Goal: Contribute content: Contribute content

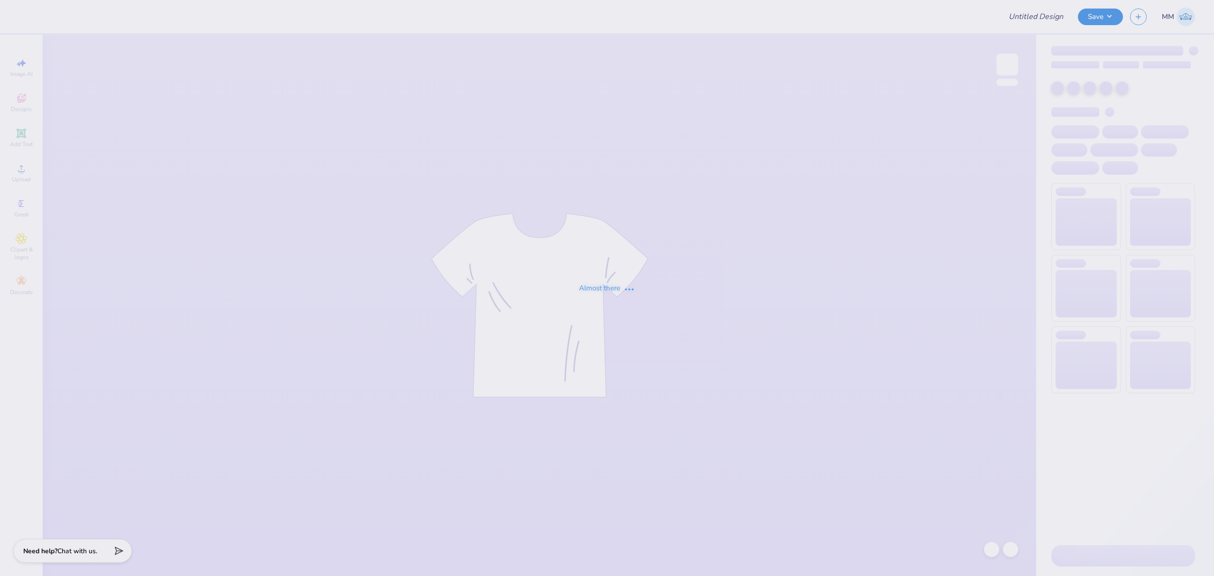
type input "APALSA Crewnecks!"
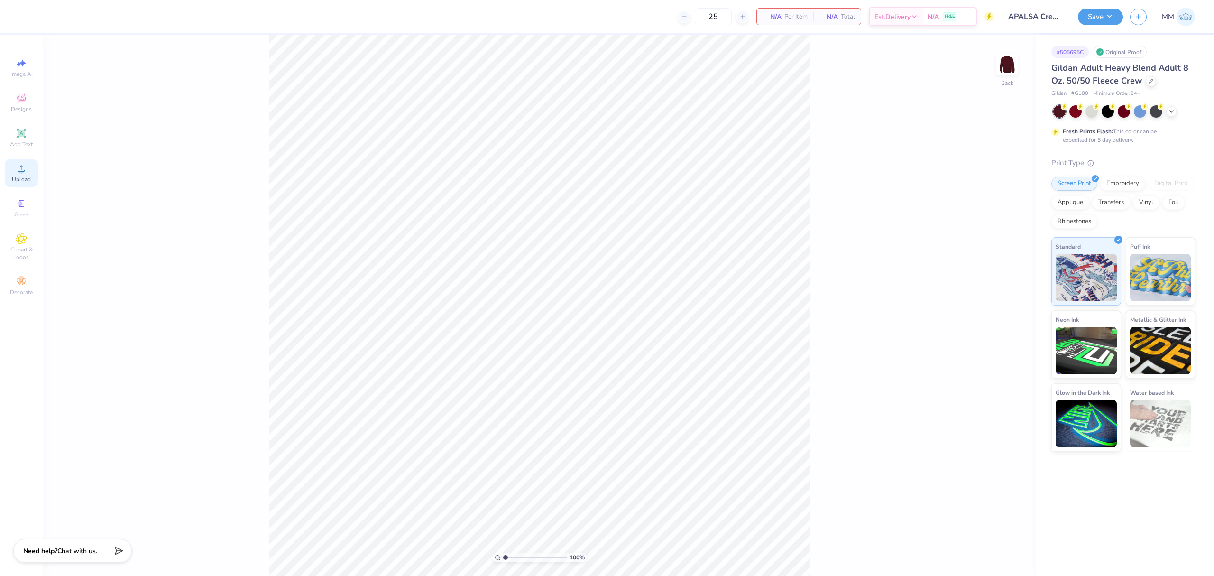
click at [19, 175] on div "Upload" at bounding box center [21, 173] width 33 height 28
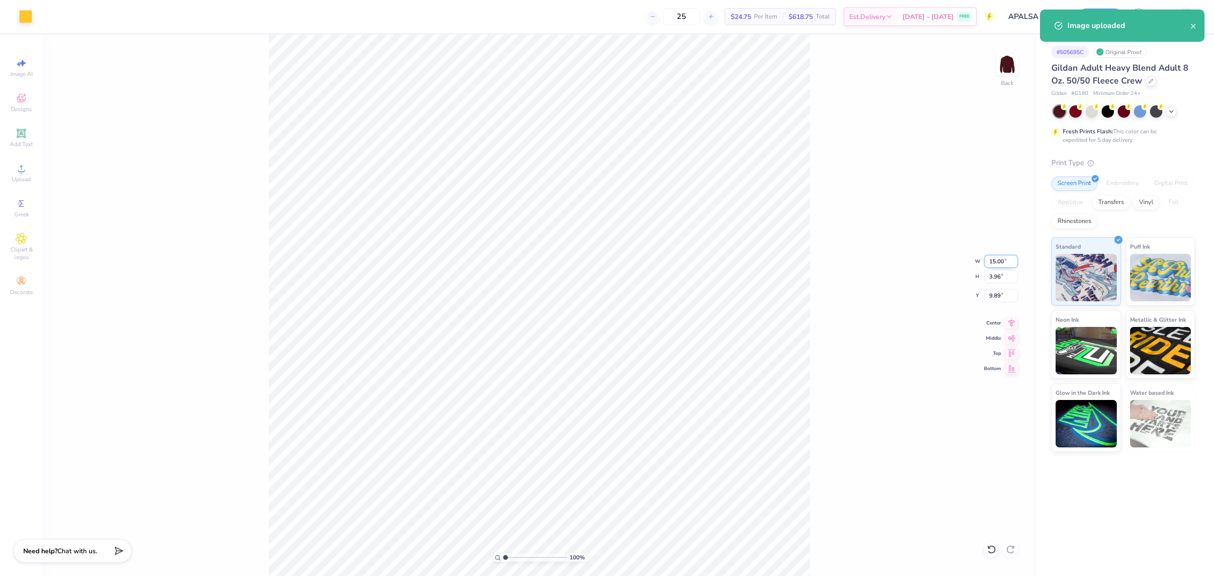
click at [1000, 258] on input "15.00" at bounding box center [1001, 261] width 34 height 13
type input "5.00"
type input "1.32"
type input "11.21"
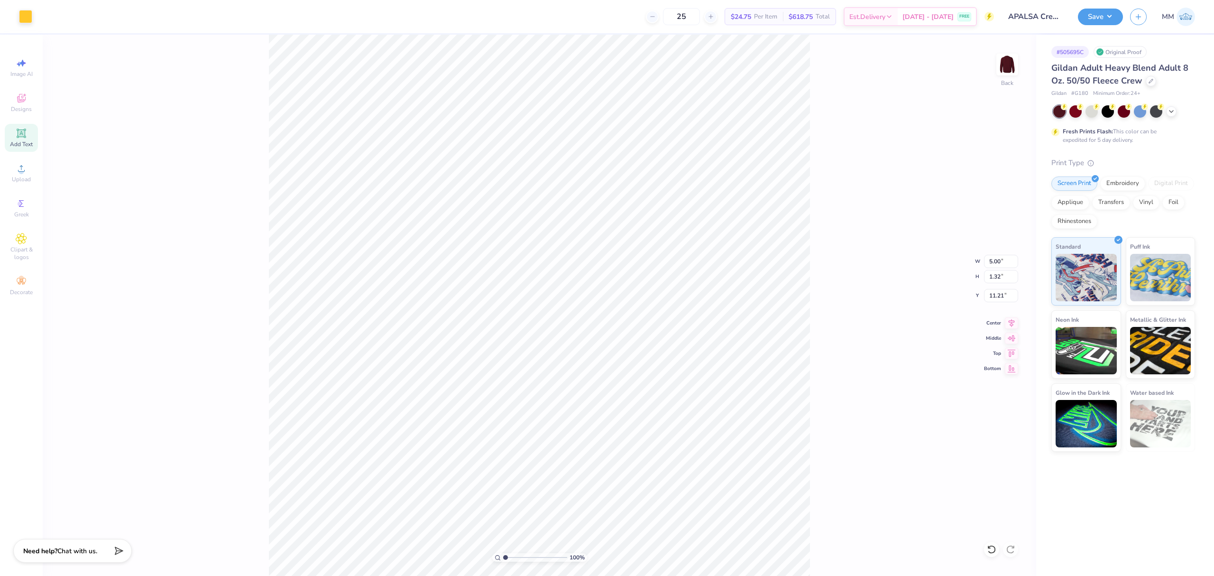
click at [27, 131] on div "Add Text" at bounding box center [21, 138] width 33 height 28
type input "5.89"
type input "1.71"
type input "11.02"
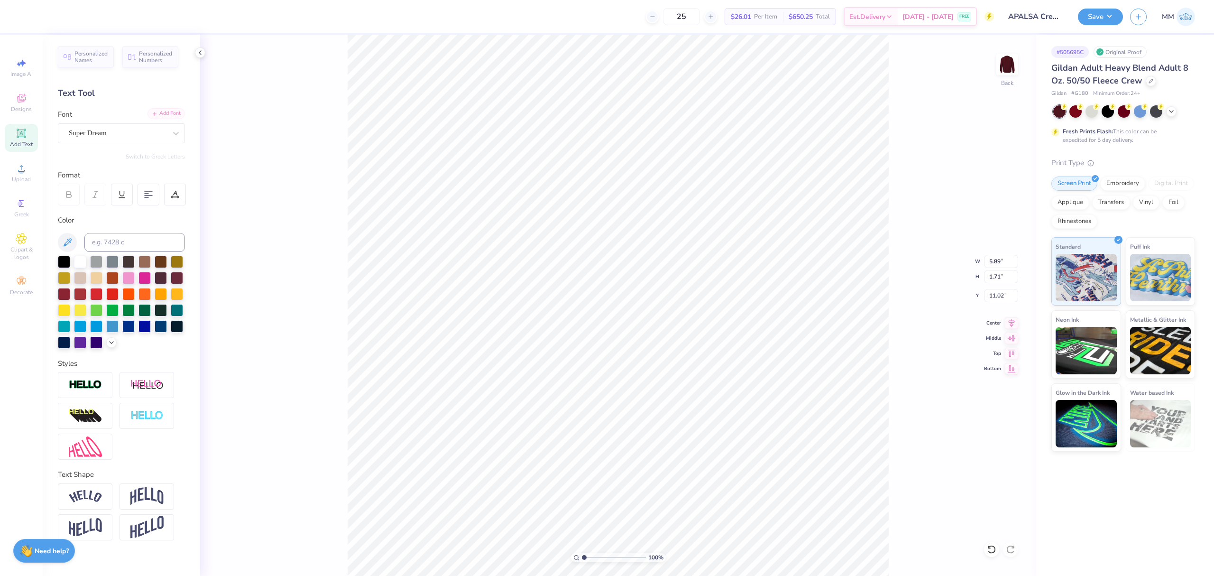
click at [158, 113] on div "Add Font" at bounding box center [166, 113] width 37 height 11
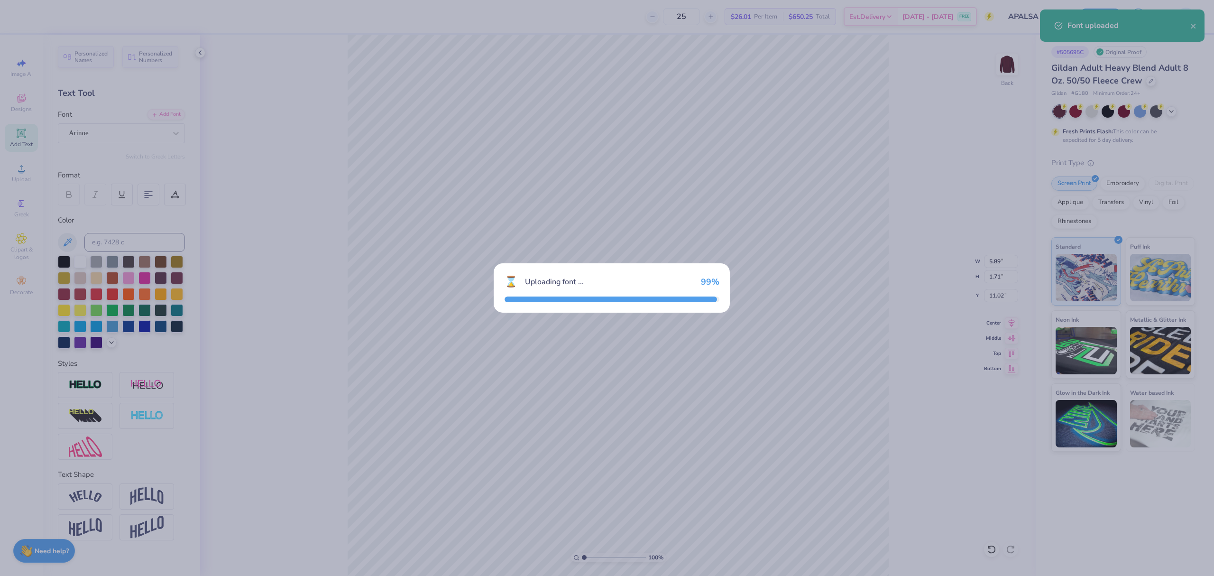
type input "3.70"
type input "1.28"
type input "11.23"
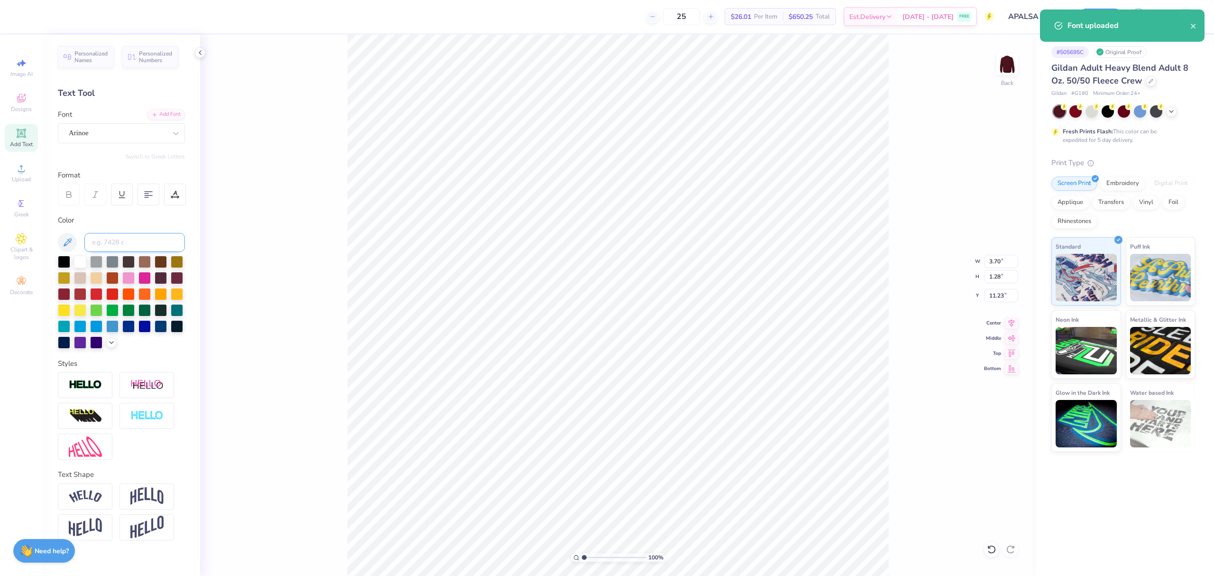
click at [117, 238] on input at bounding box center [134, 242] width 101 height 19
type input "123"
type input "12.77"
type textarea "APALSA"
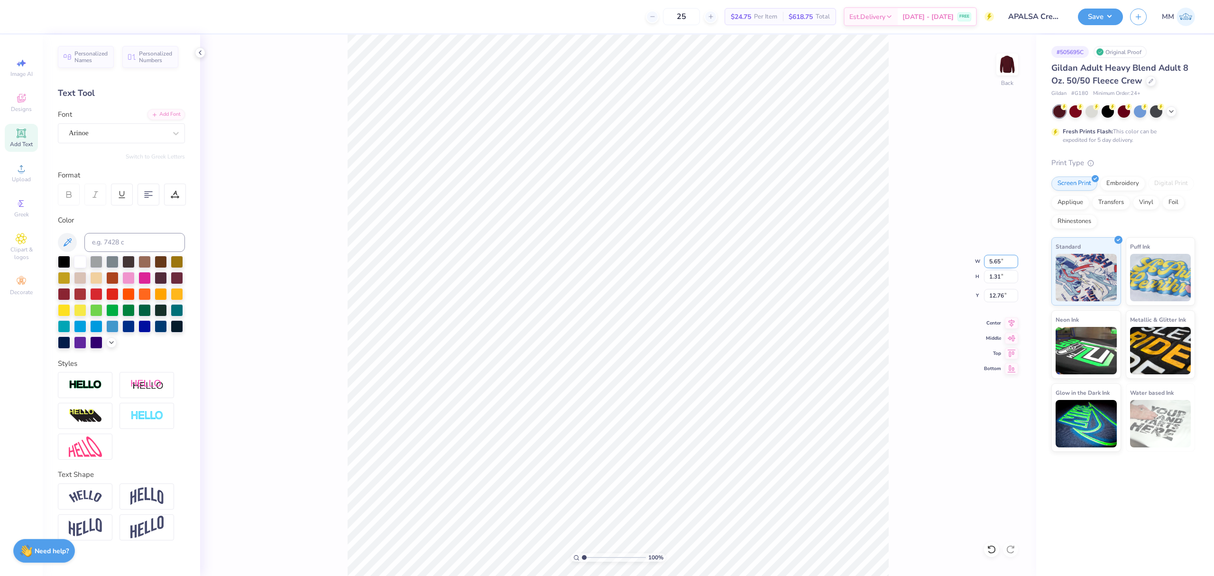
click at [992, 262] on input "5.65" at bounding box center [1001, 261] width 34 height 13
type input "5.00"
type input "1.15"
type input "12.83"
click at [1008, 321] on icon at bounding box center [1011, 321] width 13 height 11
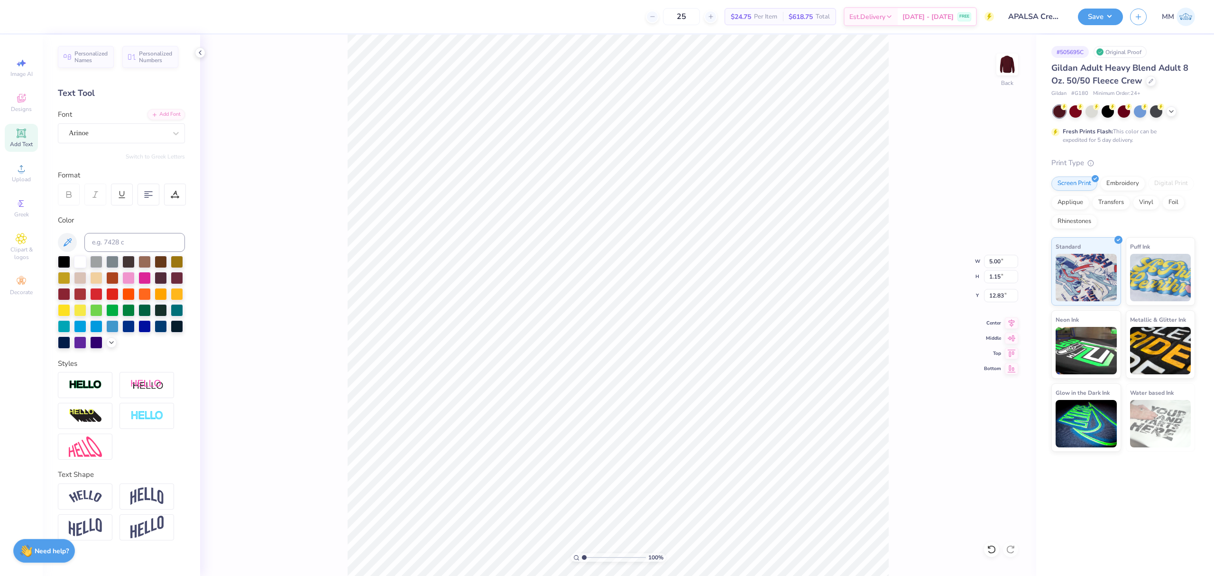
type input "12.54"
drag, startPoint x: 581, startPoint y: 558, endPoint x: 599, endPoint y: 560, distance: 17.2
type input "3.32"
click at [599, 562] on input "range" at bounding box center [614, 557] width 64 height 9
type input "12.70"
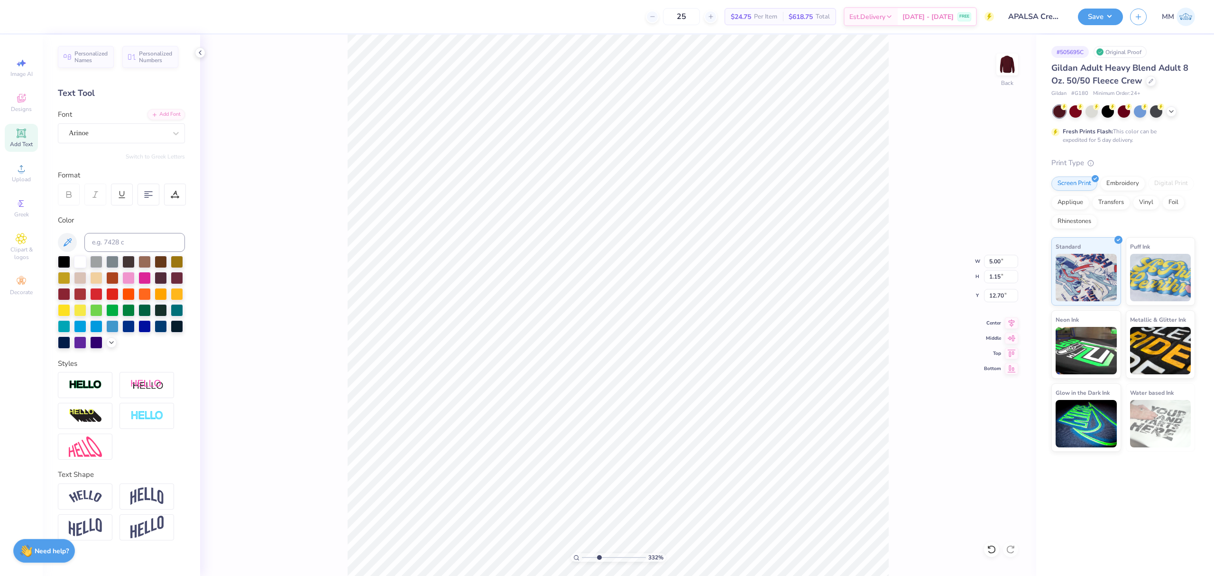
type input "3.42"
type input "0.79"
click at [171, 194] on icon at bounding box center [175, 194] width 9 height 9
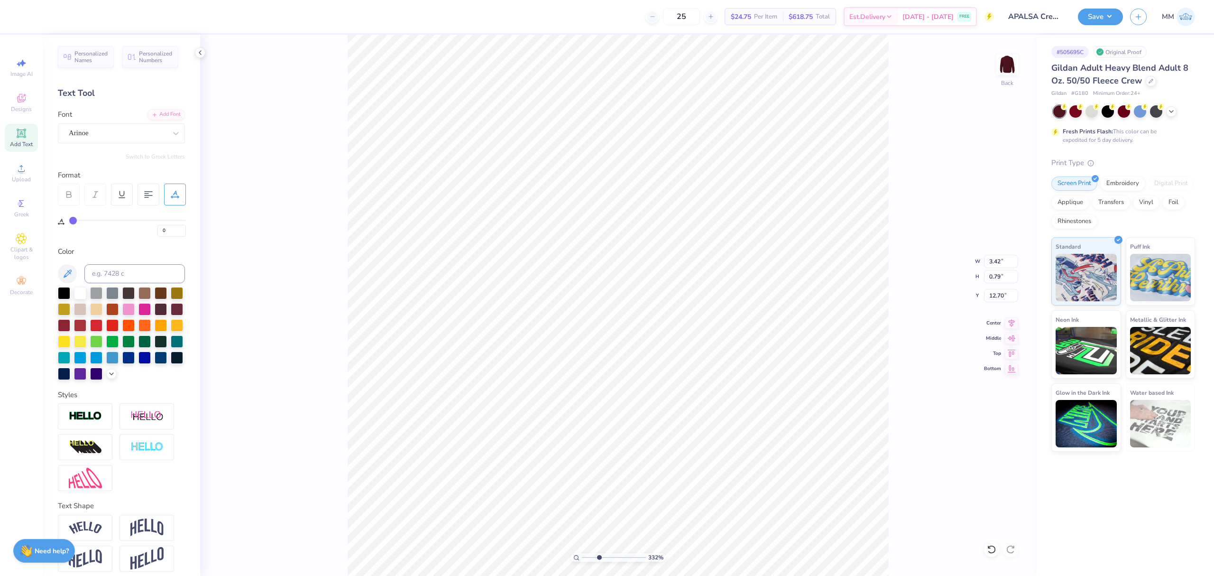
type input "2"
type input "3"
type input "5"
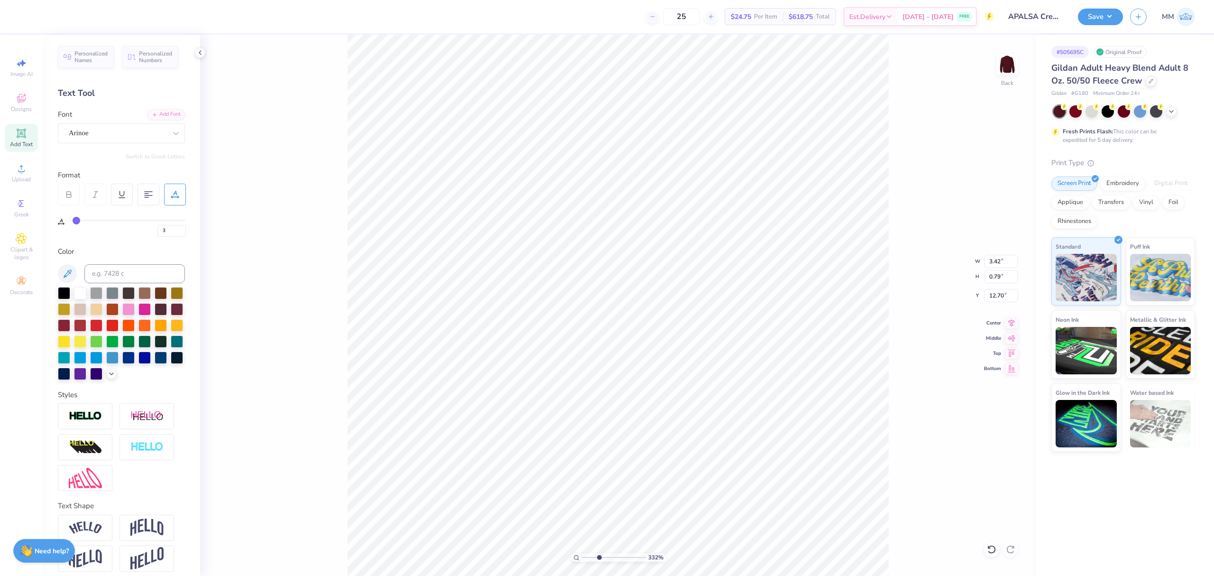
type input "5"
type input "7"
type input "8"
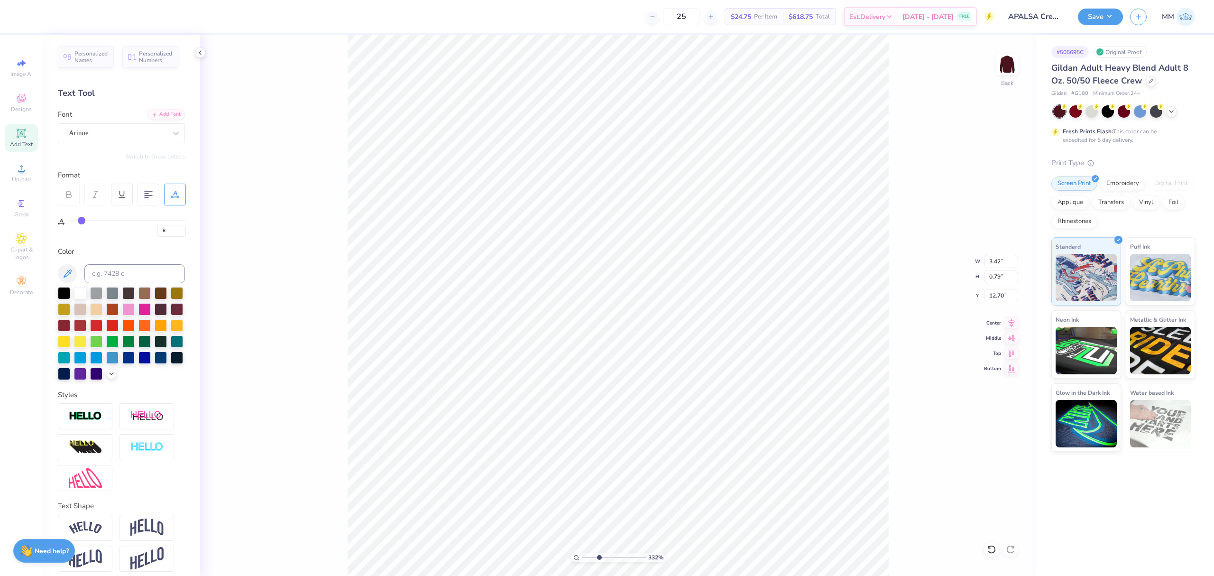
type input "9"
type input "10"
type input "12"
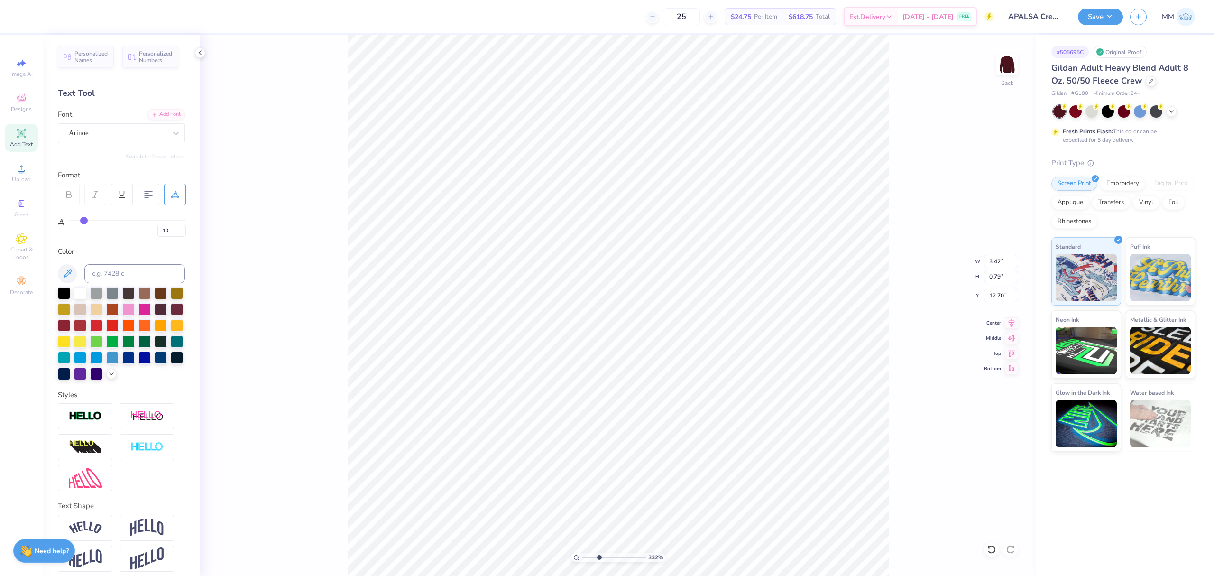
type input "12"
type input "13"
type input "14"
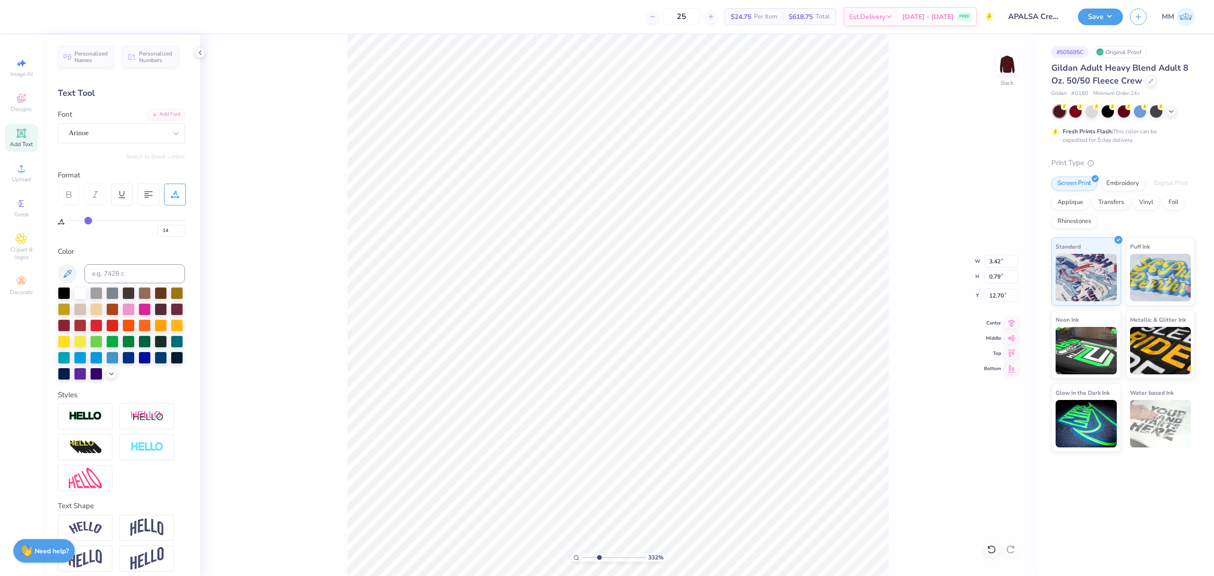
type input "15"
type input "16"
type input "17"
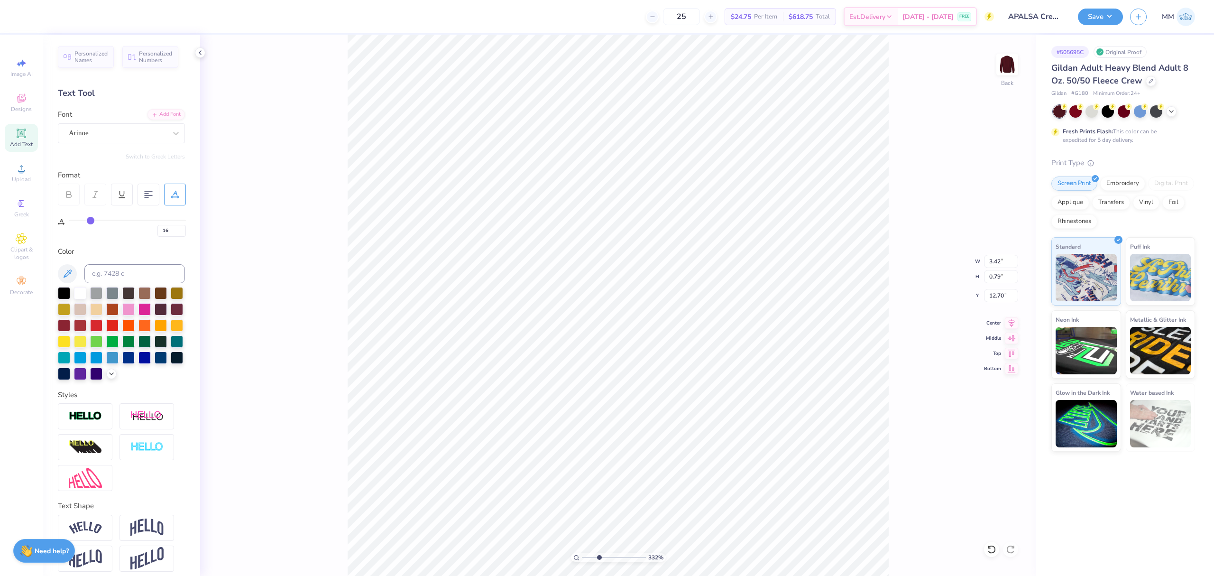
type input "17"
type input "18"
type input "19"
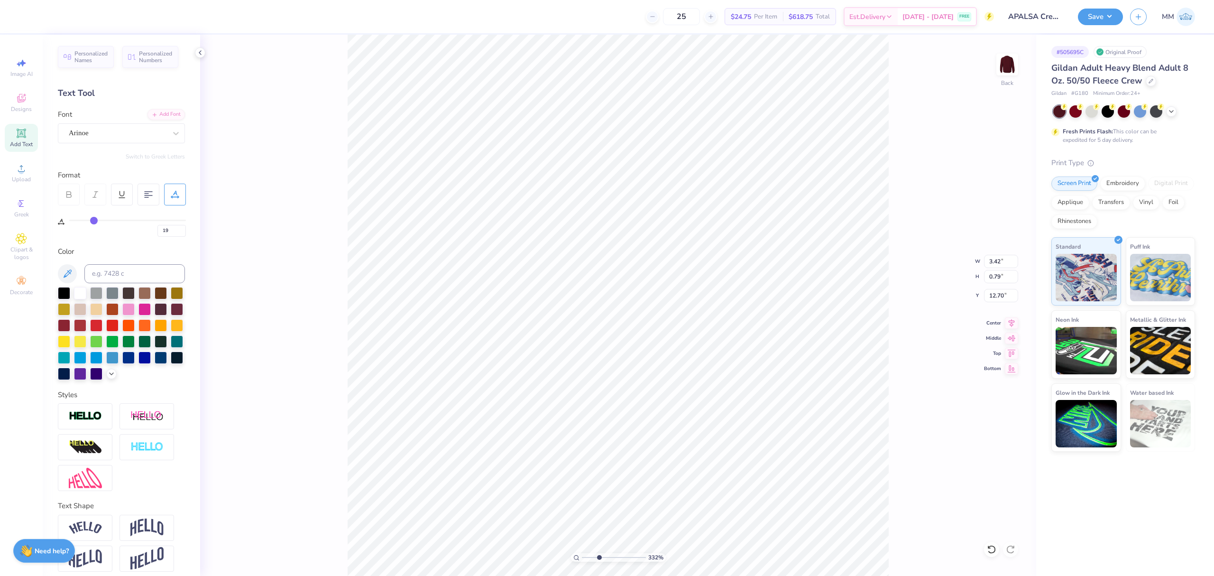
type input "20"
type input "21"
drag, startPoint x: 74, startPoint y: 219, endPoint x: 96, endPoint y: 222, distance: 21.6
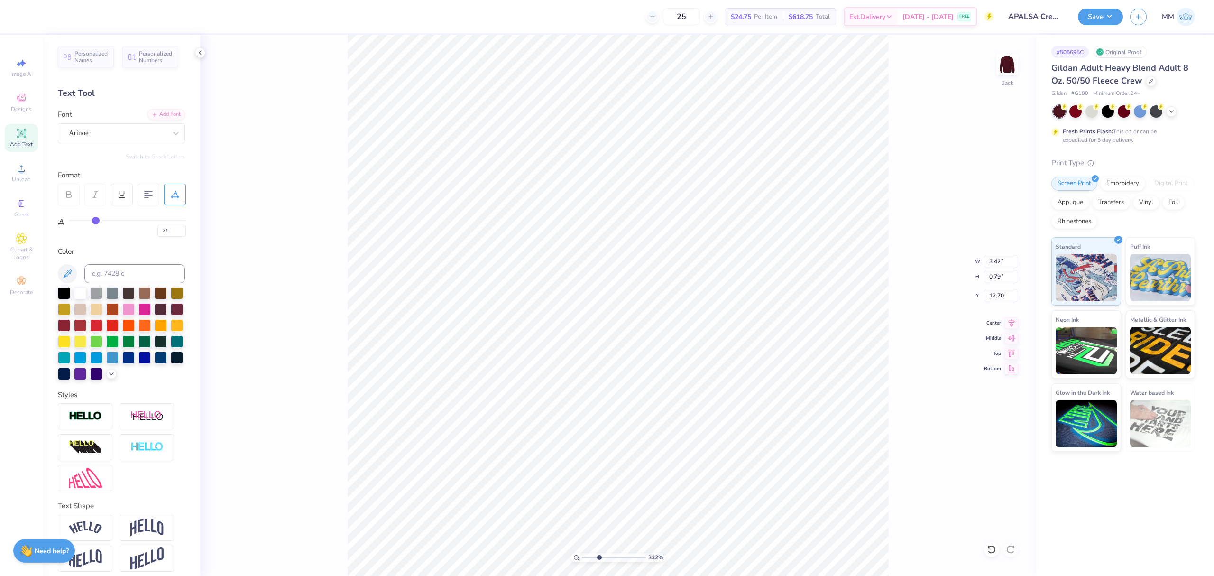
type input "21"
click at [96, 221] on input "range" at bounding box center [127, 220] width 117 height 1
type input "4.97"
type input "12.66"
type input "5.01"
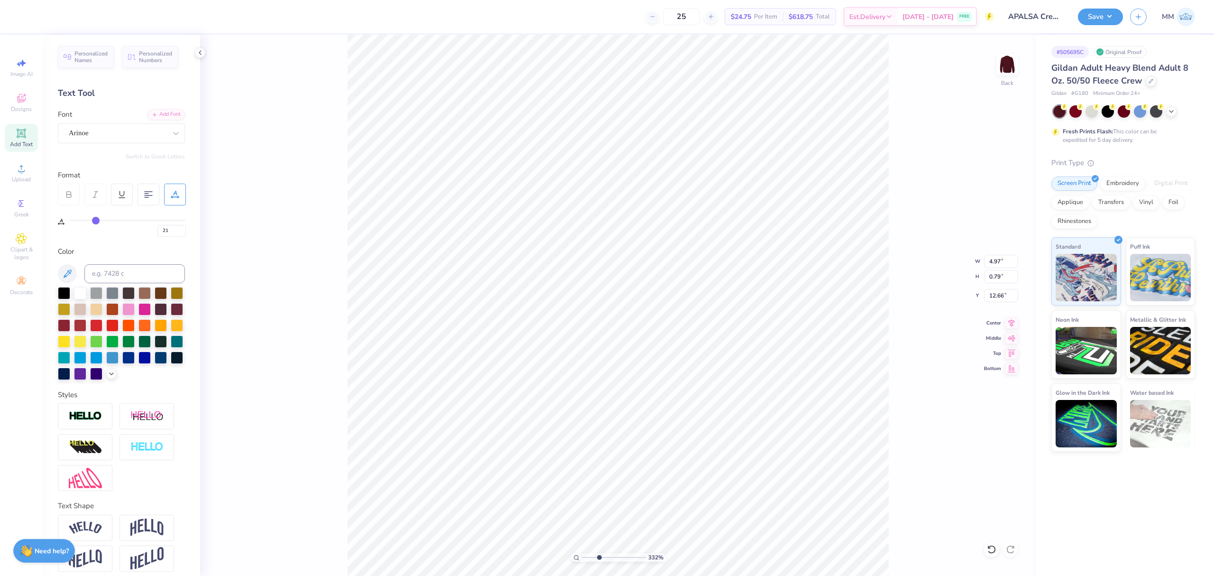
type input "0.80"
type input "12.65"
click at [1010, 323] on icon at bounding box center [1011, 321] width 13 height 11
type input "5.01"
type input "0.80"
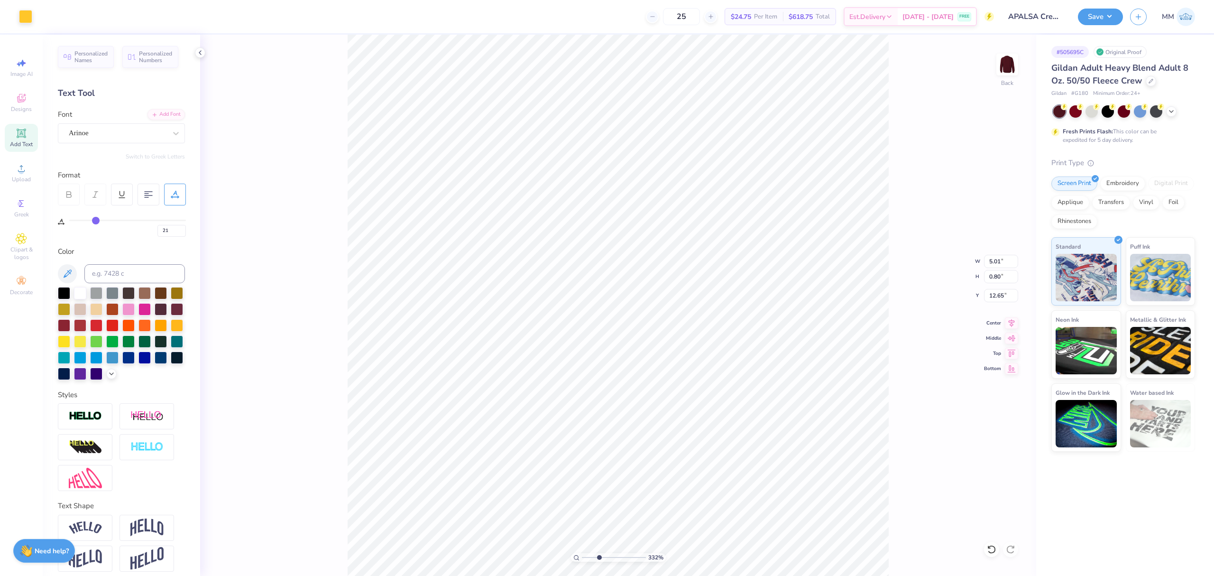
type input "12.66"
click at [999, 260] on input "5.01" at bounding box center [1001, 261] width 34 height 13
type input "5.00"
type input "0.79"
type input "12.67"
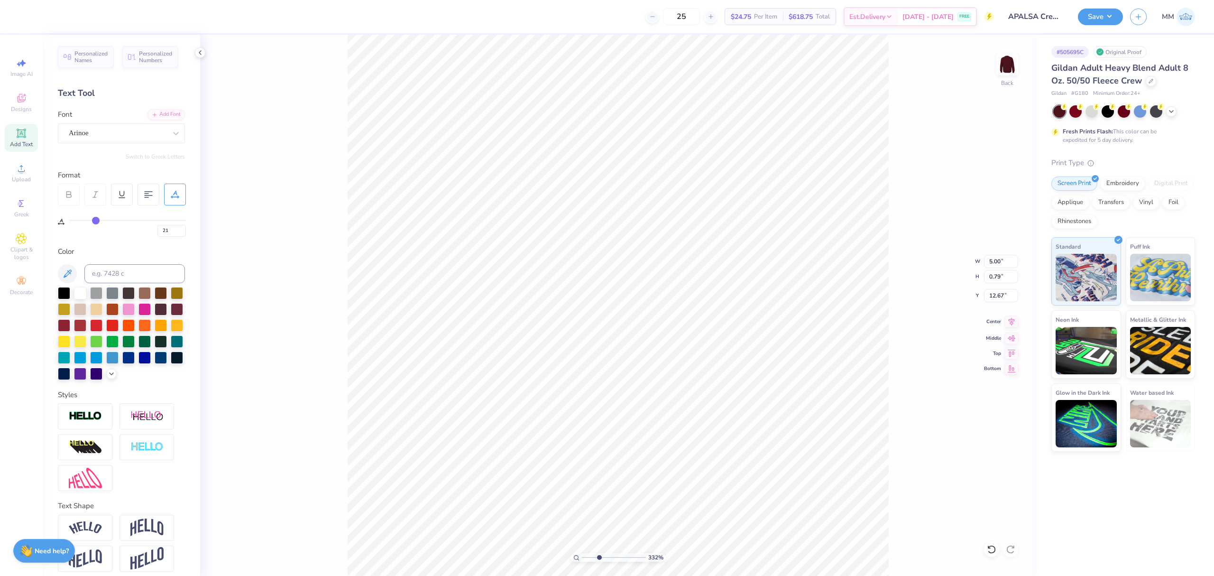
click at [1007, 325] on icon at bounding box center [1011, 321] width 13 height 11
type input "1.32"
type input "11.21"
click at [1005, 323] on icon at bounding box center [1011, 321] width 13 height 11
click at [1009, 323] on icon at bounding box center [1011, 321] width 13 height 11
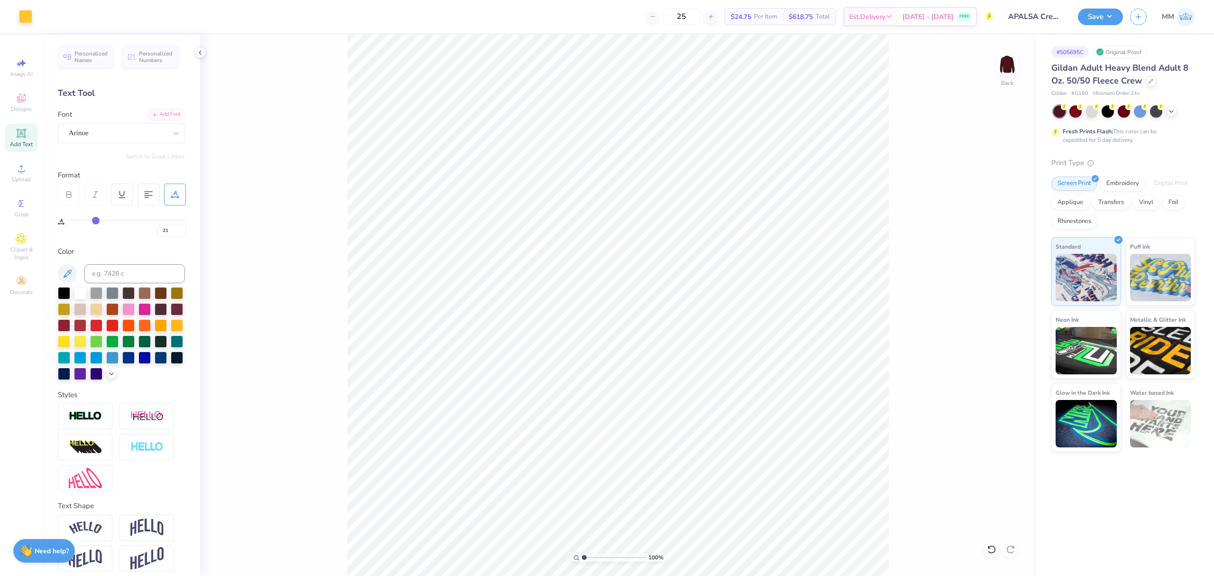
drag, startPoint x: 598, startPoint y: 556, endPoint x: 520, endPoint y: 551, distance: 78.4
type input "1"
click at [582, 553] on input "range" at bounding box center [614, 557] width 64 height 9
click at [655, 335] on li "Copy" at bounding box center [663, 340] width 74 height 18
click at [1006, 258] on input "5.00" at bounding box center [1001, 261] width 34 height 13
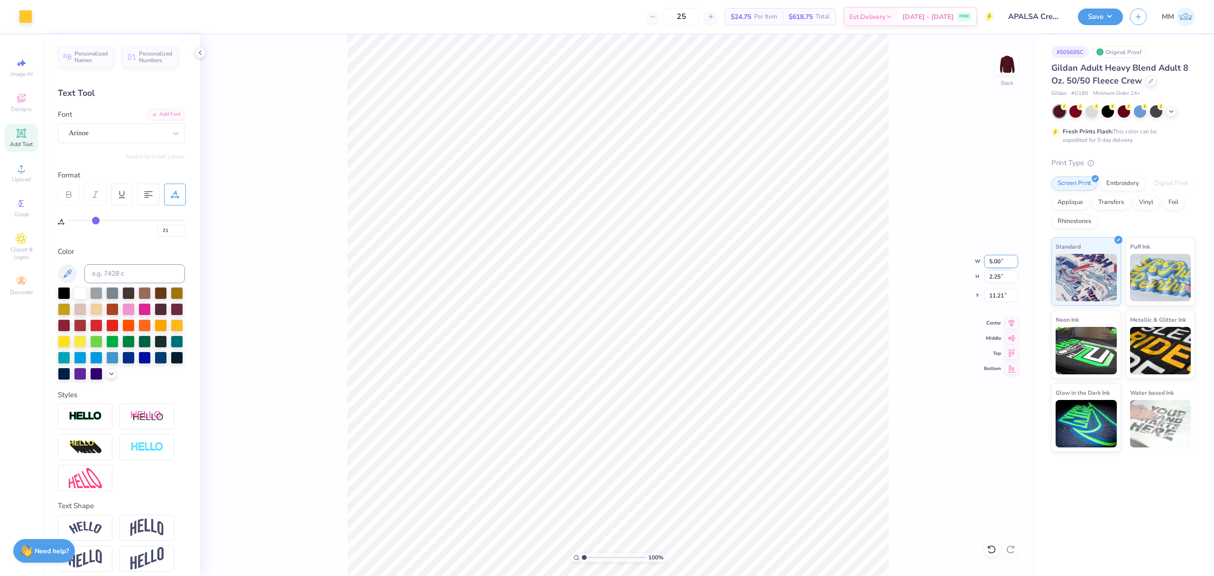
click at [1002, 260] on input "5.00" at bounding box center [1001, 261] width 34 height 13
type input "3.50"
type input "1.57"
type input "3.00"
click at [1006, 75] on img at bounding box center [1007, 65] width 38 height 38
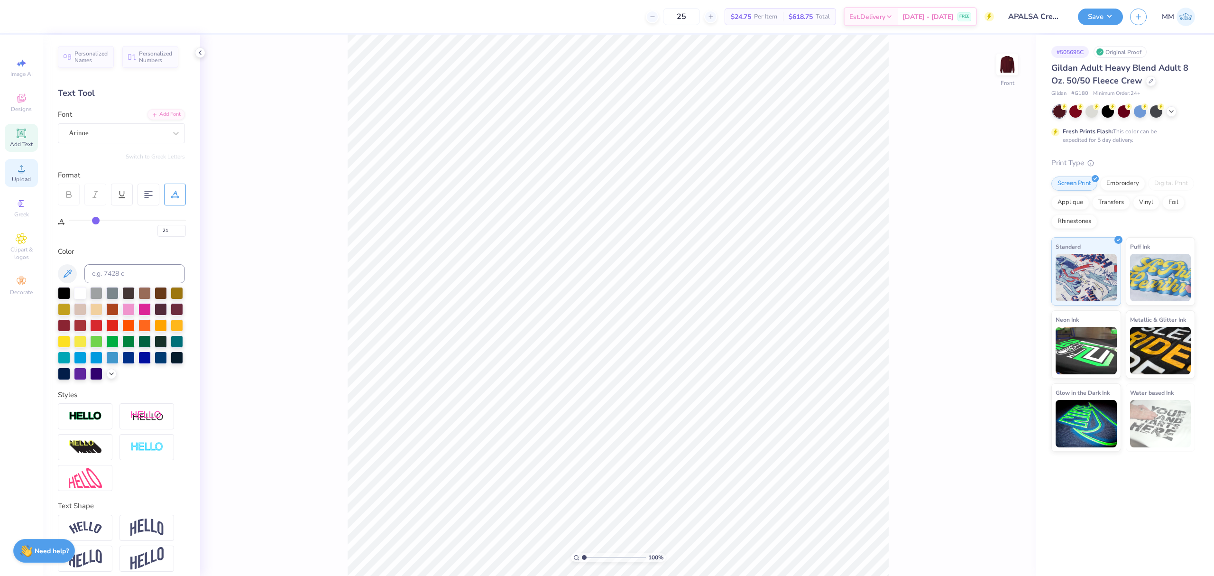
click at [14, 178] on span "Upload" at bounding box center [21, 179] width 19 height 8
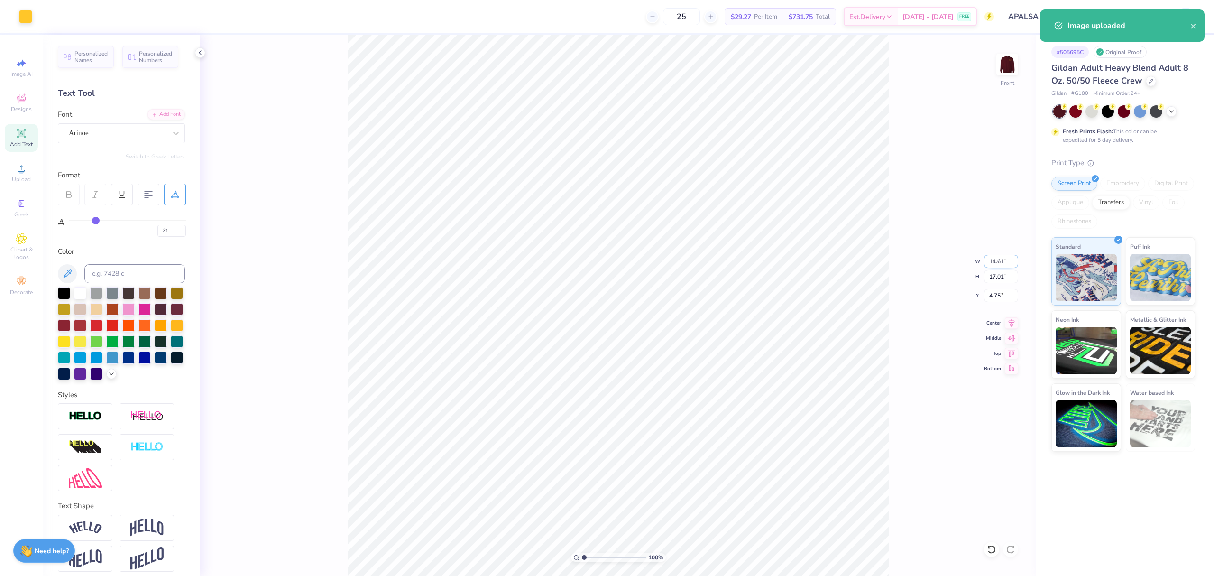
click at [1007, 258] on input "14.61" at bounding box center [1001, 261] width 34 height 13
type input "12.00"
type input "13.97"
click at [997, 302] on input "6.27" at bounding box center [1001, 295] width 34 height 13
type input "3.00"
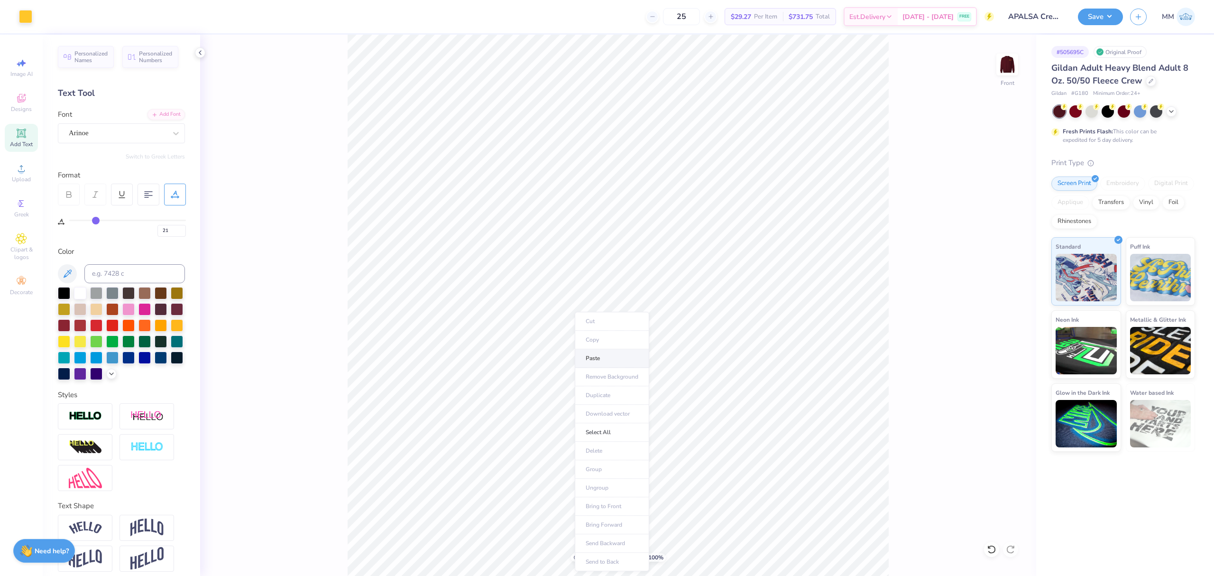
click at [600, 363] on li "Paste" at bounding box center [612, 358] width 74 height 18
click at [996, 264] on input "5.01" at bounding box center [1001, 261] width 34 height 13
type input "12.00"
type input "1.91"
type input "19.18"
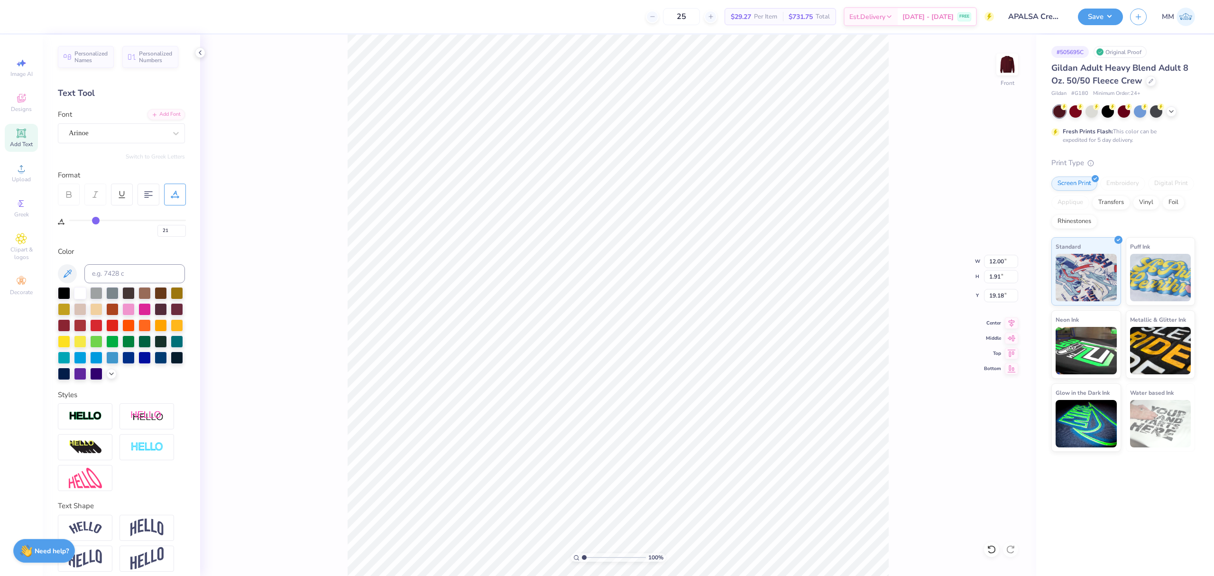
type input "10.60"
click at [1011, 325] on icon at bounding box center [1011, 321] width 13 height 11
click at [998, 258] on input "12.00" at bounding box center [1001, 261] width 34 height 13
type input "11.00"
type input "12.80"
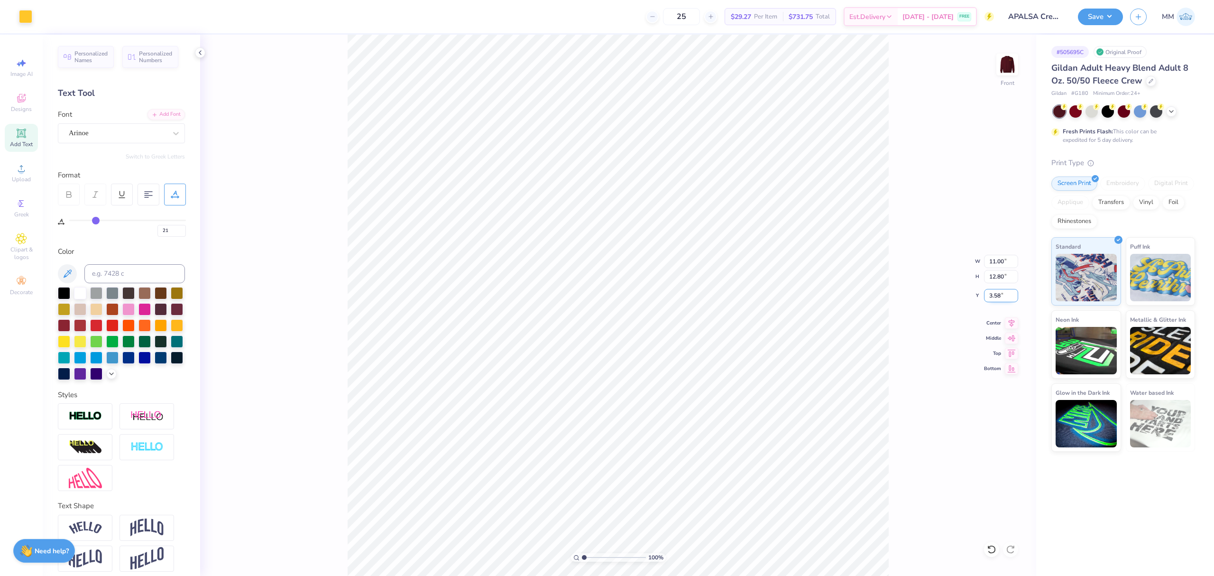
click at [1004, 293] on input "3.58" at bounding box center [1001, 295] width 34 height 13
type input "3.00"
type input "1"
drag, startPoint x: 583, startPoint y: 556, endPoint x: 549, endPoint y: 544, distance: 36.0
click at [582, 553] on input "range" at bounding box center [614, 557] width 64 height 9
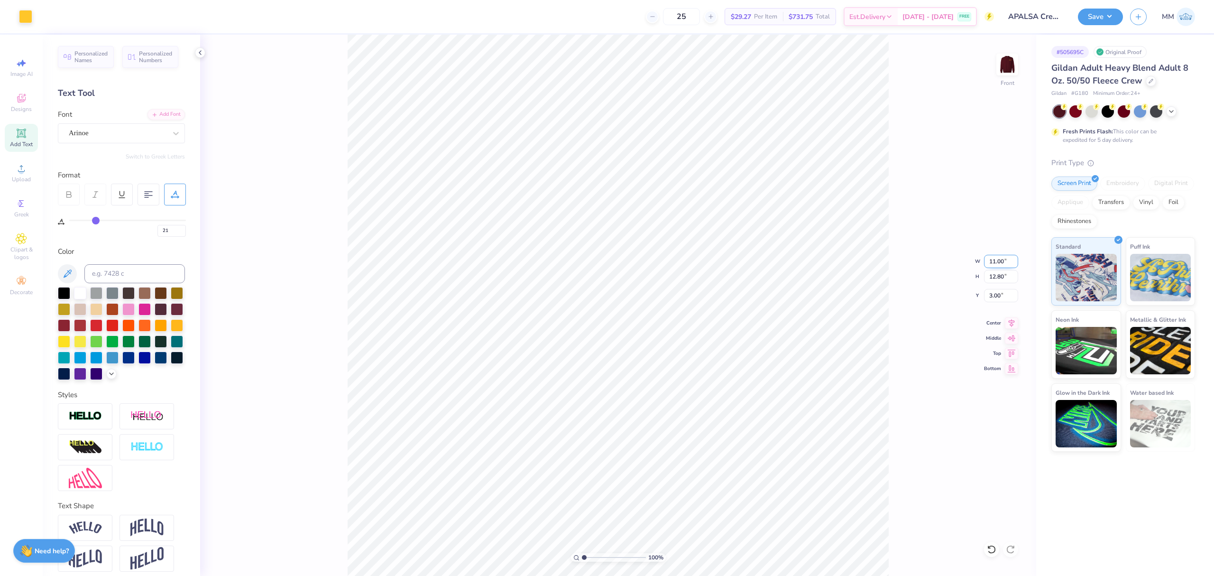
click at [993, 267] on input "11.00" at bounding box center [1001, 261] width 34 height 13
type input "10.00"
type input "11.64"
click at [993, 300] on input "3.58" at bounding box center [1001, 295] width 34 height 13
type input "3.00"
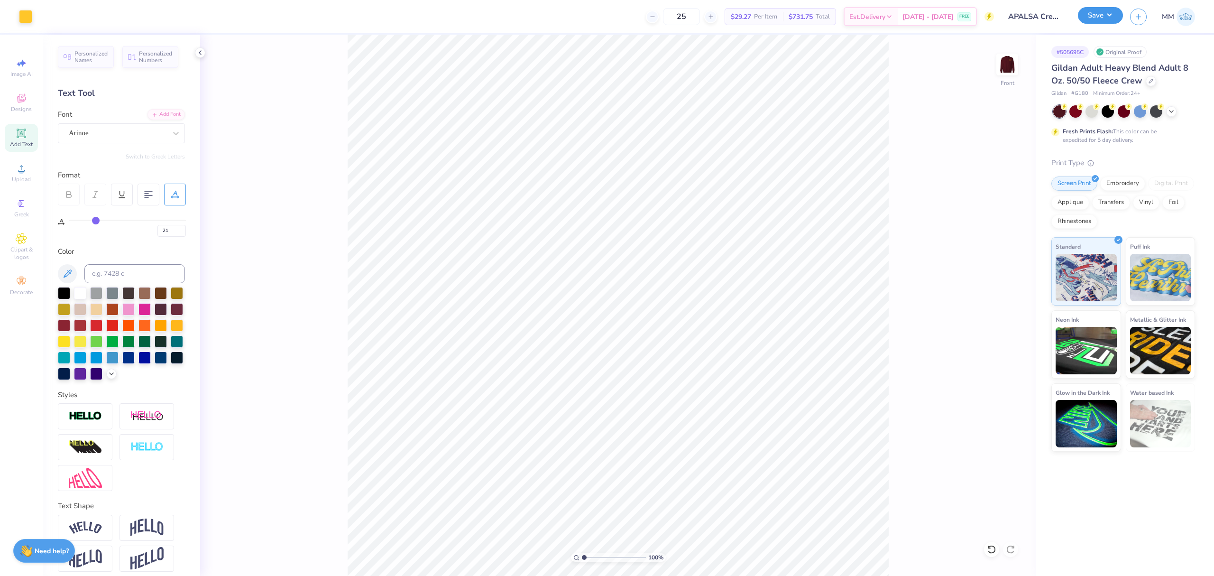
click at [1090, 16] on button "Save" at bounding box center [1100, 15] width 45 height 17
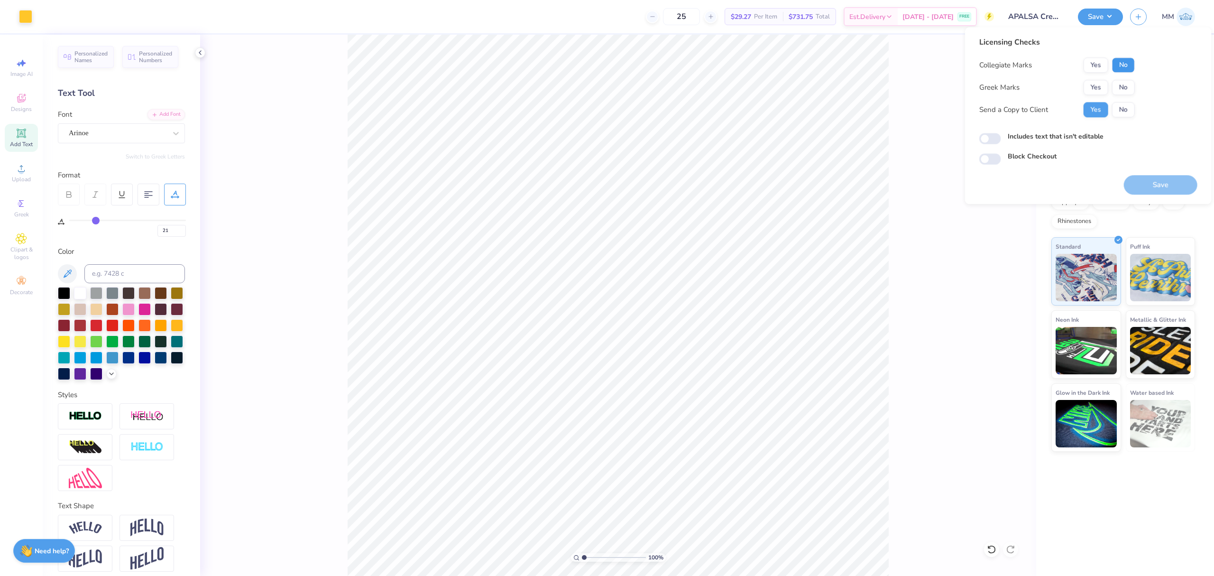
click at [1126, 66] on button "No" at bounding box center [1123, 64] width 23 height 15
click at [1125, 88] on button "No" at bounding box center [1123, 87] width 23 height 15
click at [1073, 136] on label "Includes text that isn't editable" at bounding box center [1056, 136] width 96 height 10
click at [1001, 136] on input "Includes text that isn't editable" at bounding box center [990, 138] width 22 height 11
click at [1074, 138] on label "Includes text that isn't editable" at bounding box center [1056, 136] width 96 height 10
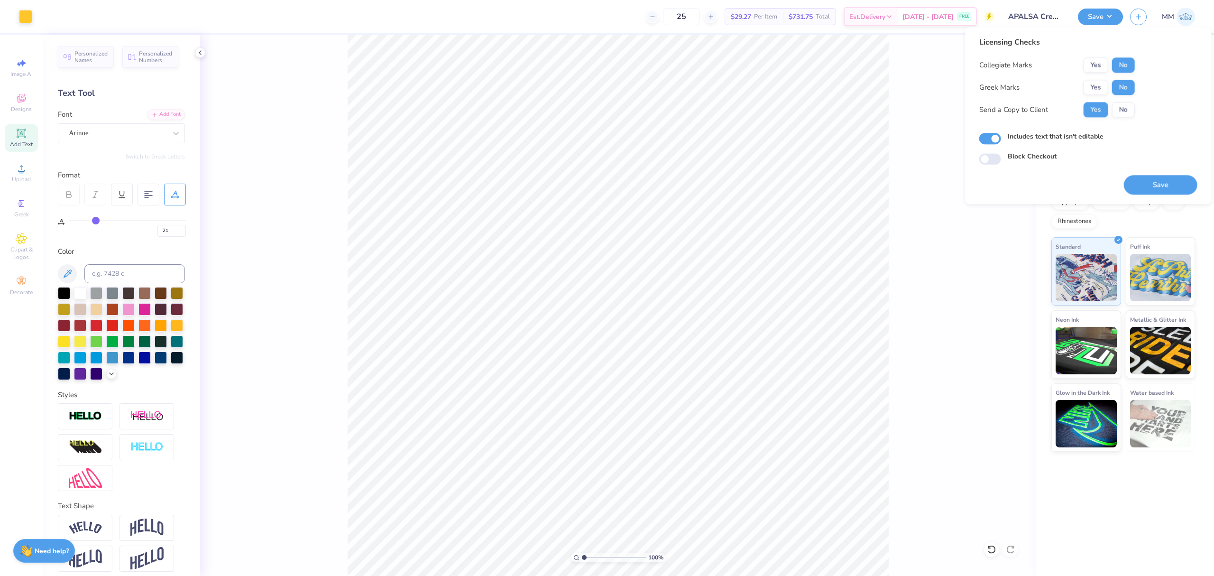
click at [1001, 138] on input "Includes text that isn't editable" at bounding box center [990, 138] width 22 height 11
checkbox input "false"
click at [1146, 183] on button "Save" at bounding box center [1161, 184] width 74 height 19
